Goal: Information Seeking & Learning: Learn about a topic

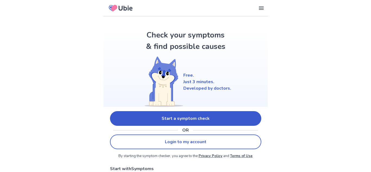
click at [153, 121] on link "Start a symptom check" at bounding box center [185, 118] width 151 height 15
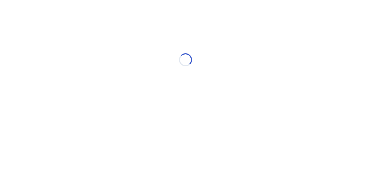
click at [151, 109] on div "Loading..." at bounding box center [186, 59] width 154 height 109
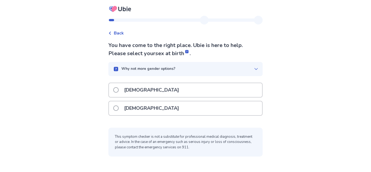
click at [151, 111] on div "[DEMOGRAPHIC_DATA]" at bounding box center [185, 108] width 153 height 14
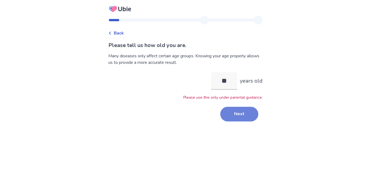
type input "**"
click at [233, 118] on button "Next" at bounding box center [240, 114] width 38 height 15
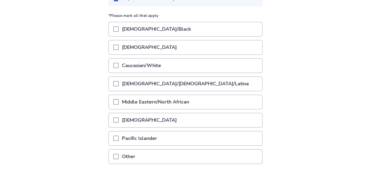
scroll to position [102, 0]
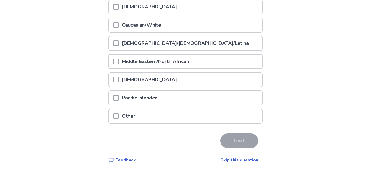
click at [203, 120] on div "Other" at bounding box center [185, 116] width 153 height 14
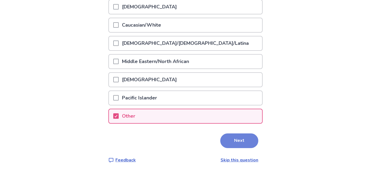
click at [237, 138] on button "Next" at bounding box center [240, 141] width 38 height 15
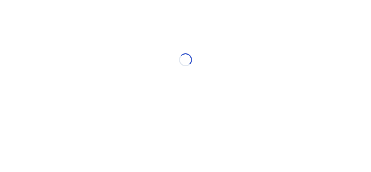
scroll to position [0, 0]
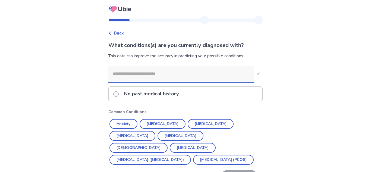
click at [176, 75] on input at bounding box center [182, 74] width 146 height 16
click at [175, 95] on p "No past medical history" at bounding box center [151, 94] width 61 height 14
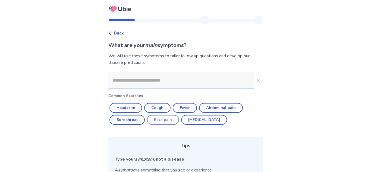
click at [156, 116] on button "Back pain" at bounding box center [163, 120] width 32 height 10
type input "*********"
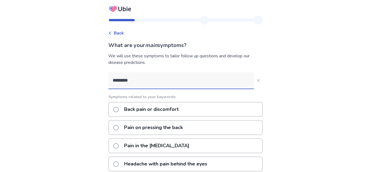
click at [156, 115] on p "Back pain or discomfort" at bounding box center [151, 110] width 61 height 14
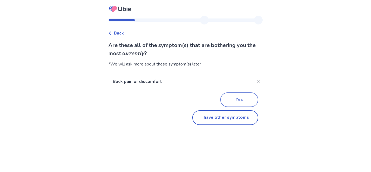
click at [238, 95] on button "Yes" at bounding box center [240, 99] width 38 height 15
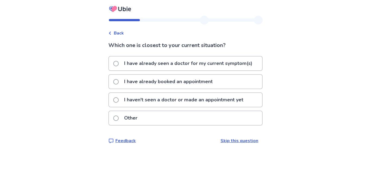
click at [207, 122] on div "Other" at bounding box center [185, 118] width 153 height 14
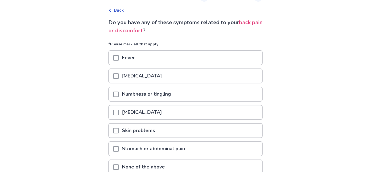
scroll to position [29, 0]
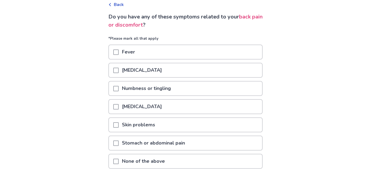
click at [188, 110] on div "Chest pain" at bounding box center [185, 107] width 153 height 14
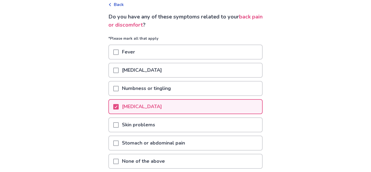
click at [178, 129] on div "Skin problems" at bounding box center [185, 125] width 153 height 14
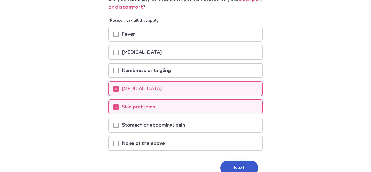
scroll to position [48, 0]
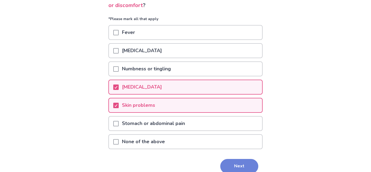
click at [226, 165] on button "Next" at bounding box center [240, 166] width 38 height 15
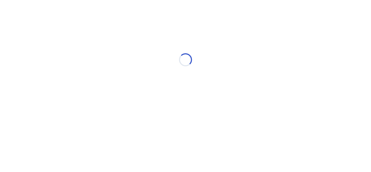
scroll to position [0, 0]
select select "*"
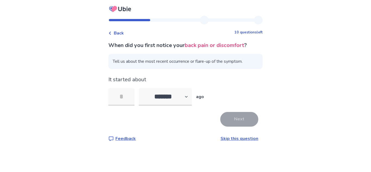
type input "*"
click at [235, 126] on button "Next" at bounding box center [240, 119] width 38 height 15
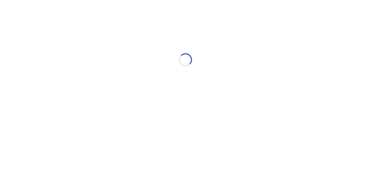
select select "*"
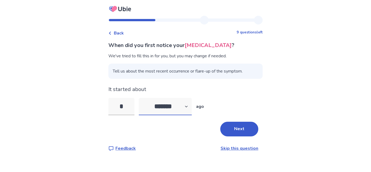
click at [164, 109] on select "******* ****** ******* ******** *******" at bounding box center [165, 106] width 53 height 17
click at [142, 98] on select "******* ****** ******* ******** *******" at bounding box center [165, 106] width 53 height 17
click at [245, 131] on button "Next" at bounding box center [240, 129] width 38 height 15
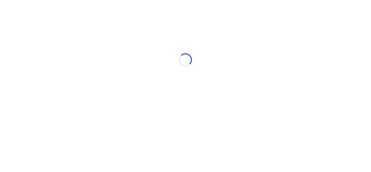
select select "*"
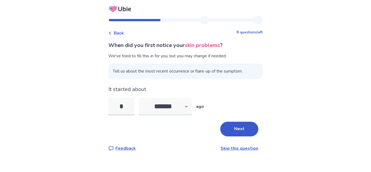
type input "*"
click at [182, 108] on select "******* ****** ******* ******** *******" at bounding box center [165, 106] width 53 height 17
click at [250, 126] on button "Next" at bounding box center [240, 129] width 38 height 15
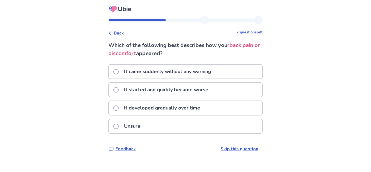
click at [193, 95] on p "It started and quickly became worse" at bounding box center [166, 90] width 91 height 14
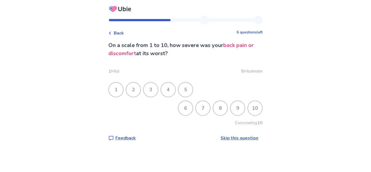
click at [231, 110] on div "9" at bounding box center [238, 108] width 14 height 14
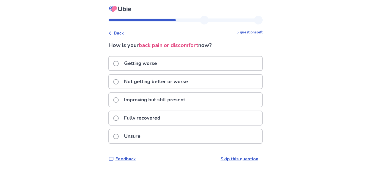
click at [194, 68] on div "Getting worse" at bounding box center [185, 64] width 153 height 14
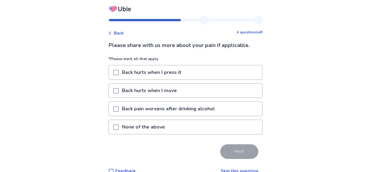
click at [197, 124] on div "None of the above" at bounding box center [185, 127] width 153 height 14
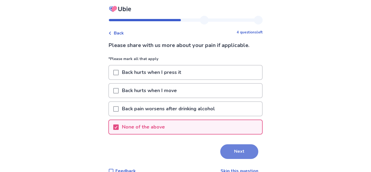
click at [235, 156] on button "Next" at bounding box center [240, 151] width 38 height 15
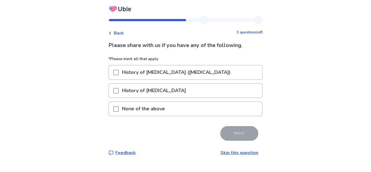
click at [203, 108] on div "None of the above" at bounding box center [185, 109] width 153 height 14
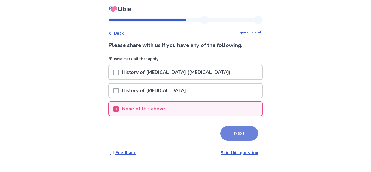
click at [229, 131] on button "Next" at bounding box center [240, 133] width 38 height 15
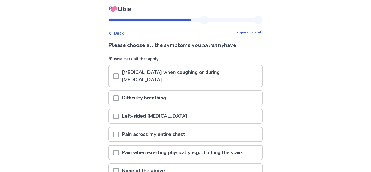
click at [194, 78] on p "Chest pain when coughing or during deep breathing" at bounding box center [191, 76] width 144 height 21
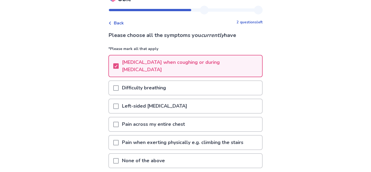
scroll to position [11, 0]
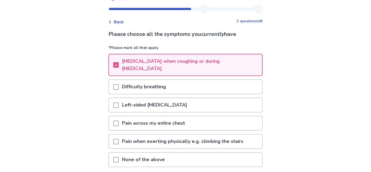
click at [194, 80] on div "Difficulty breathing" at bounding box center [185, 87] width 153 height 14
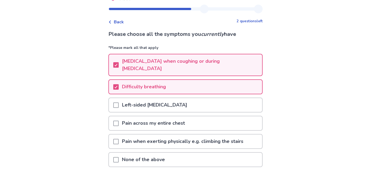
click at [191, 100] on div "Left-sided chest pain" at bounding box center [185, 105] width 153 height 14
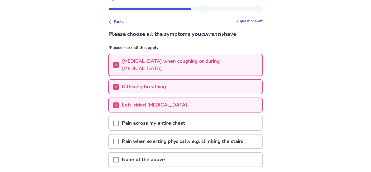
click at [188, 103] on div "Left-sided chest pain" at bounding box center [185, 105] width 153 height 14
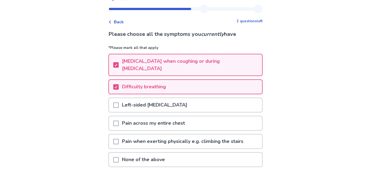
click at [184, 116] on p "Pain across my entire chest" at bounding box center [154, 123] width 70 height 14
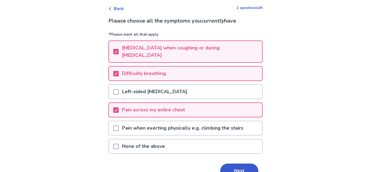
scroll to position [26, 0]
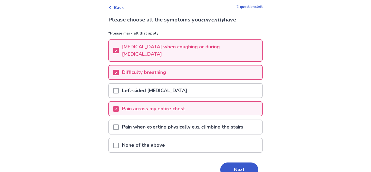
click at [243, 163] on button "Next" at bounding box center [240, 170] width 38 height 15
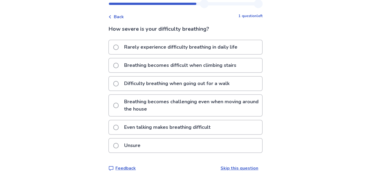
scroll to position [17, 0]
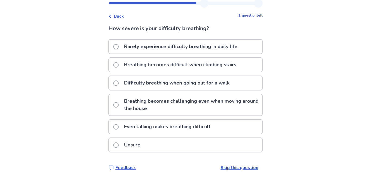
click at [178, 131] on p "Even talking makes breathing difficult" at bounding box center [167, 127] width 93 height 14
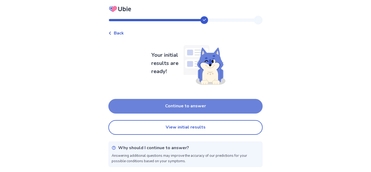
click at [210, 107] on button "Continue to answer" at bounding box center [186, 106] width 154 height 15
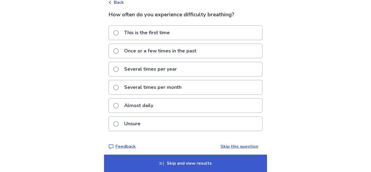
scroll to position [35, 0]
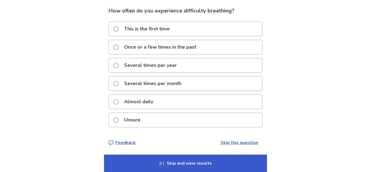
click at [158, 88] on p "Several times per month" at bounding box center [153, 84] width 64 height 14
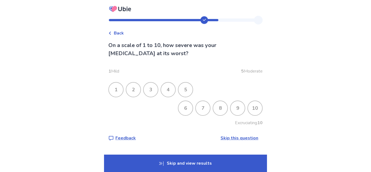
click at [224, 106] on div "8" at bounding box center [220, 108] width 15 height 15
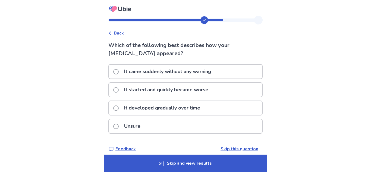
click at [197, 92] on p "It started and quickly became worse" at bounding box center [166, 90] width 91 height 14
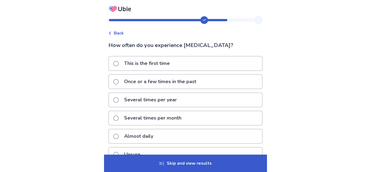
click at [222, 119] on div "Several times per month" at bounding box center [185, 118] width 153 height 14
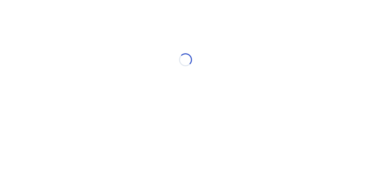
select select "*"
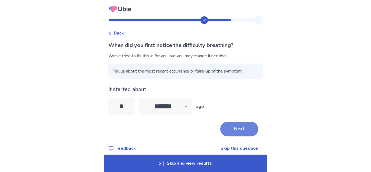
click at [227, 134] on button "Next" at bounding box center [240, 129] width 38 height 15
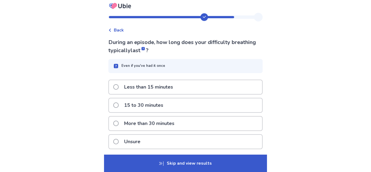
scroll to position [9, 0]
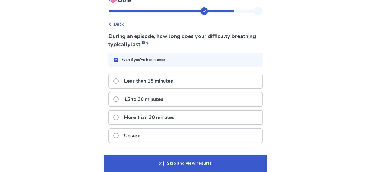
click at [189, 84] on div "Less than 15 minutes" at bounding box center [185, 81] width 153 height 14
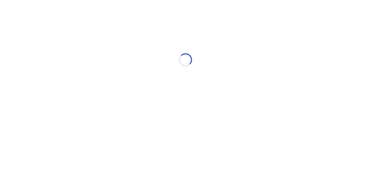
scroll to position [0, 0]
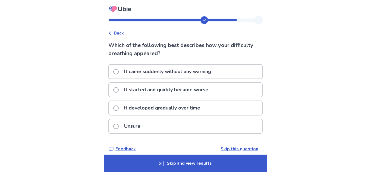
click at [191, 88] on p "It started and quickly became worse" at bounding box center [166, 90] width 91 height 14
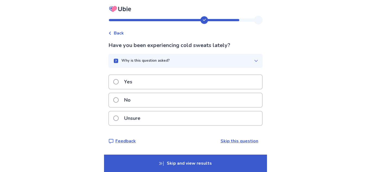
click at [174, 86] on div "Yes" at bounding box center [185, 82] width 153 height 14
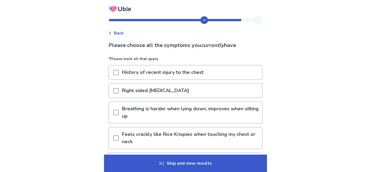
click at [180, 92] on div "Right sided chest pain" at bounding box center [185, 91] width 153 height 14
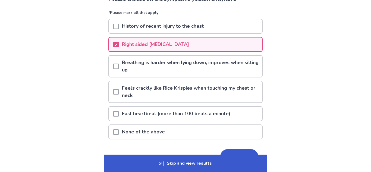
scroll to position [47, 0]
click at [182, 118] on p "Fast heartbeat (more than 100 beats a minute)" at bounding box center [176, 114] width 115 height 14
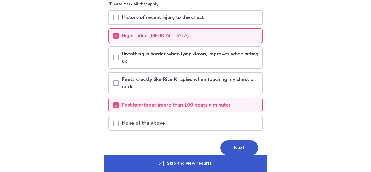
scroll to position [56, 0]
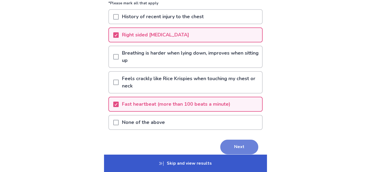
click at [229, 144] on button "Next" at bounding box center [240, 147] width 38 height 15
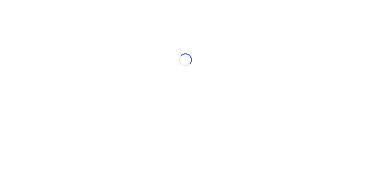
scroll to position [0, 0]
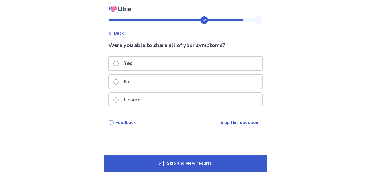
click at [178, 65] on div "Yes" at bounding box center [185, 64] width 153 height 14
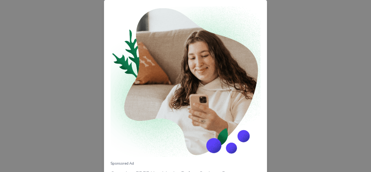
scroll to position [66, 0]
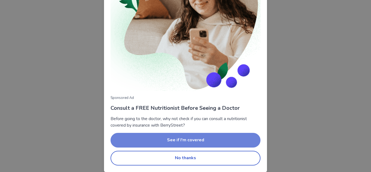
click at [166, 137] on button "See if I'm covered" at bounding box center [186, 140] width 150 height 15
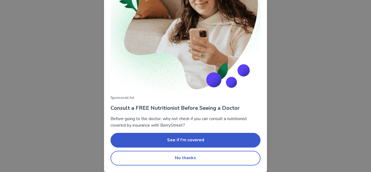
scroll to position [0, 0]
